Goal: Information Seeking & Learning: Learn about a topic

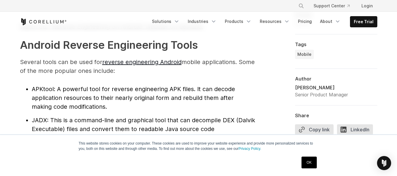
click at [236, 63] on p "Several tools can be used for reverse engineering Android mobile applications. …" at bounding box center [137, 67] width 235 height 18
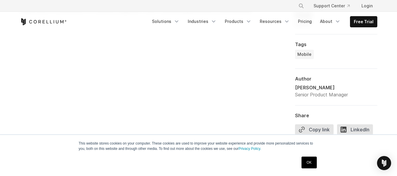
scroll to position [457, 0]
drag, startPoint x: 254, startPoint y: 112, endPoint x: 272, endPoint y: 65, distance: 50.6
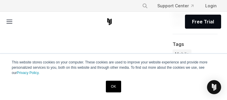
drag, startPoint x: 311, startPoint y: 17, endPoint x: 102, endPoint y: 51, distance: 212.4
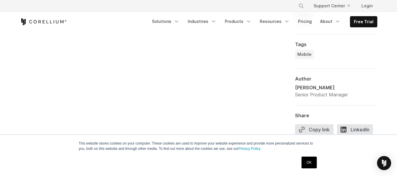
drag, startPoint x: 244, startPoint y: 33, endPoint x: 263, endPoint y: 51, distance: 26.6
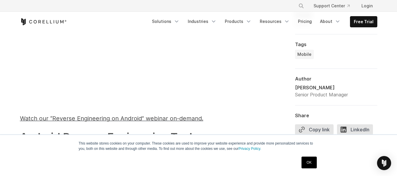
scroll to position [504, 0]
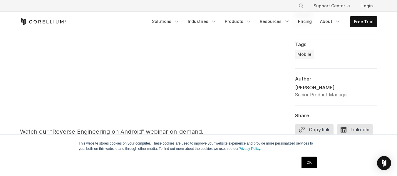
click at [174, 131] on span "Watch our “Reverse Engineering on Android” webinar on-demand." at bounding box center [111, 131] width 183 height 7
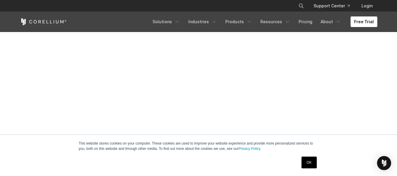
scroll to position [233, 0]
